Goal: Task Accomplishment & Management: Manage account settings

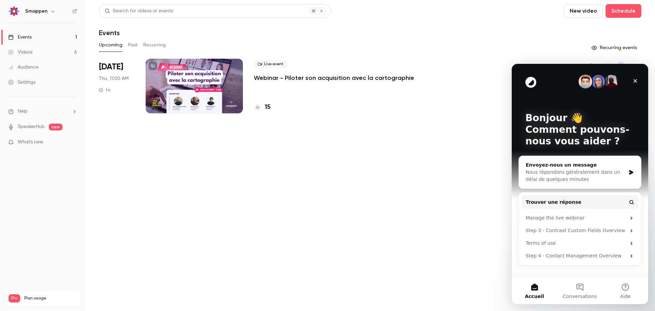
click at [31, 50] on div "Videos" at bounding box center [20, 52] width 24 height 7
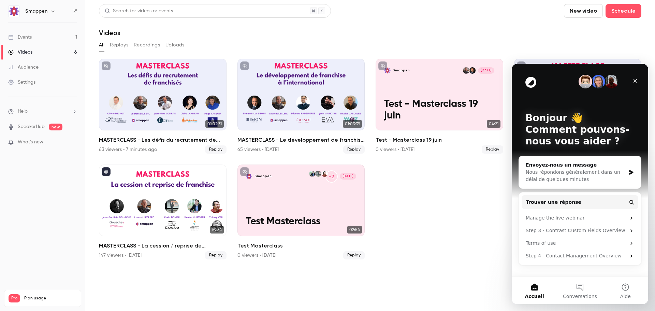
click at [441, 280] on section "Search for videos or events New video Schedule Videos All Replays Recordings Up…" at bounding box center [370, 155] width 542 height 303
click at [637, 82] on icon "Fermer" at bounding box center [634, 80] width 5 height 5
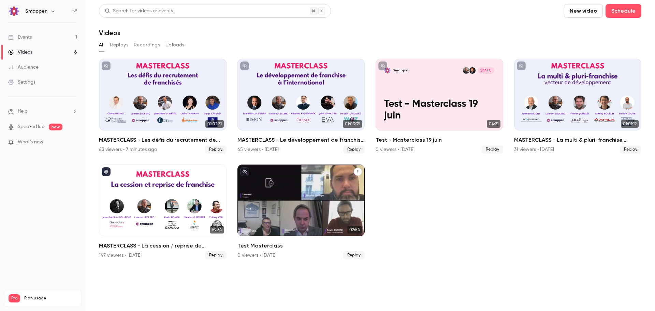
click at [358, 172] on icon "Test Masterclass" at bounding box center [358, 172] width 4 height 4
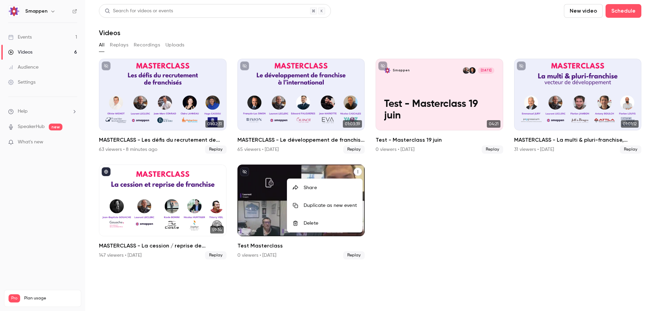
click at [316, 224] on div "Delete" at bounding box center [330, 223] width 53 height 7
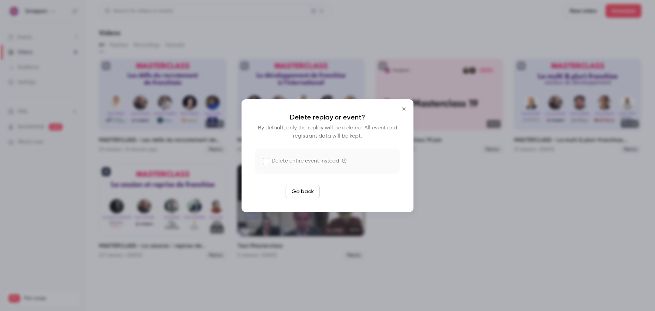
click at [347, 191] on button "Delete replay" at bounding box center [345, 192] width 47 height 14
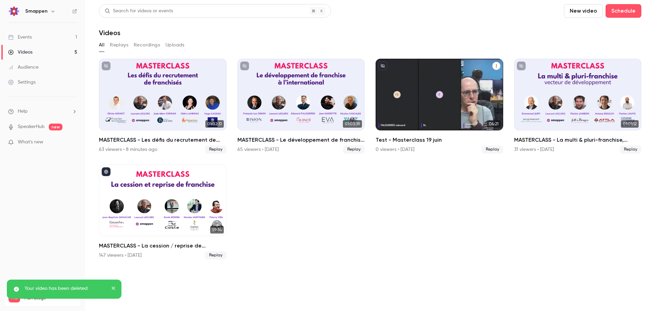
click at [497, 67] on icon "Test - Masterclass 19 juin" at bounding box center [496, 66] width 4 height 4
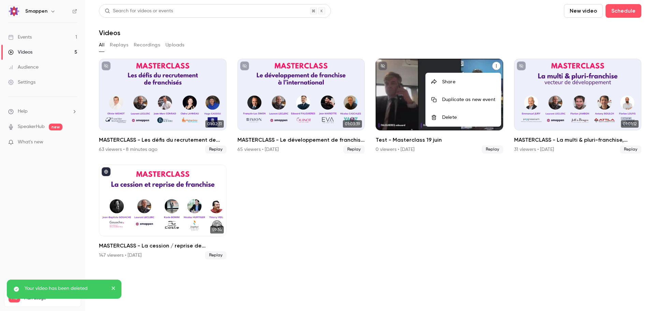
click at [455, 117] on div "Delete" at bounding box center [468, 117] width 53 height 7
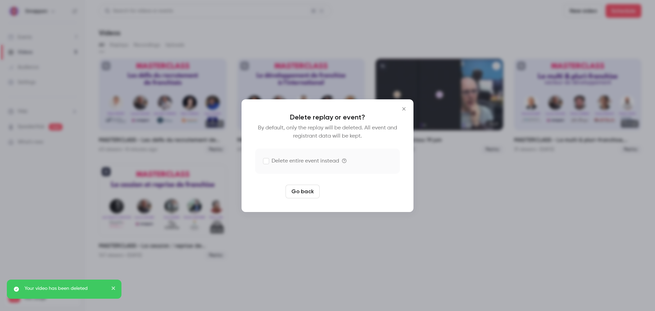
click at [356, 191] on button "Delete replay" at bounding box center [345, 192] width 47 height 14
